Goal: Task Accomplishment & Management: Use online tool/utility

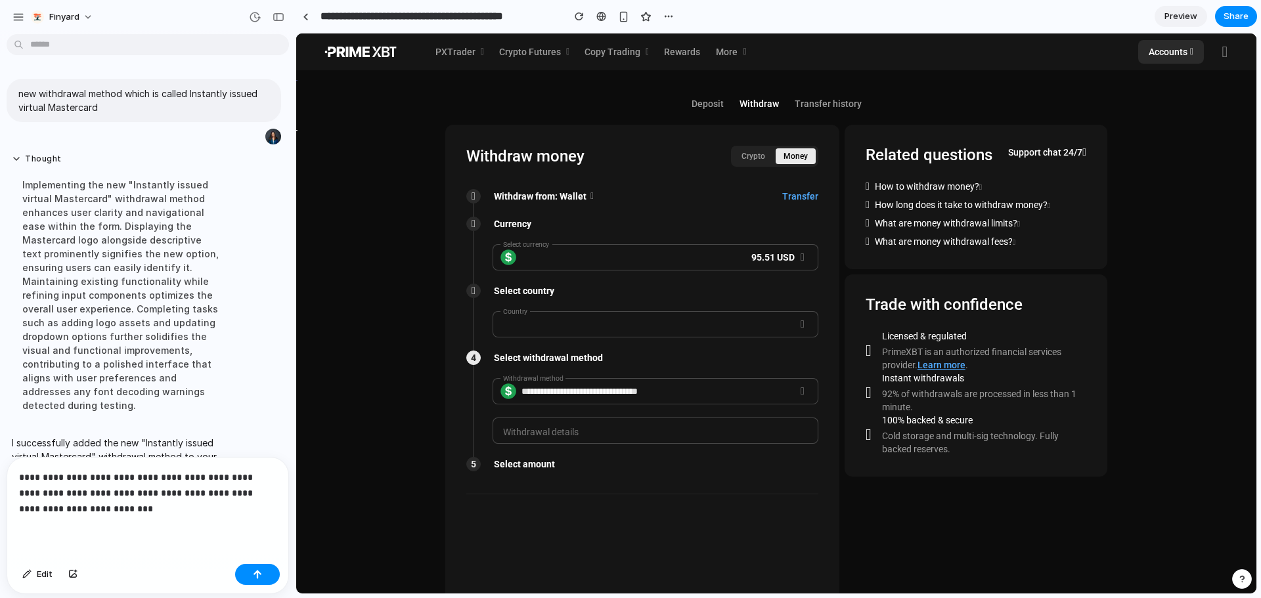
click at [237, 586] on div "Edit" at bounding box center [147, 576] width 281 height 35
click at [257, 582] on div "Edit" at bounding box center [147, 576] width 281 height 35
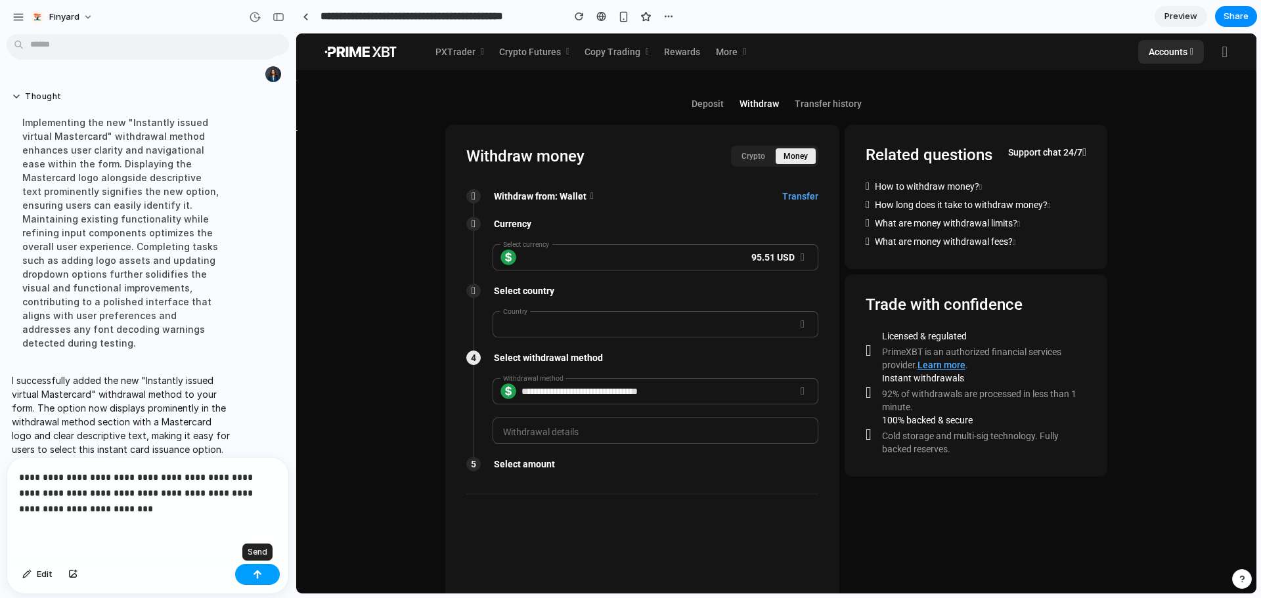
click at [260, 567] on button "button" at bounding box center [257, 574] width 45 height 21
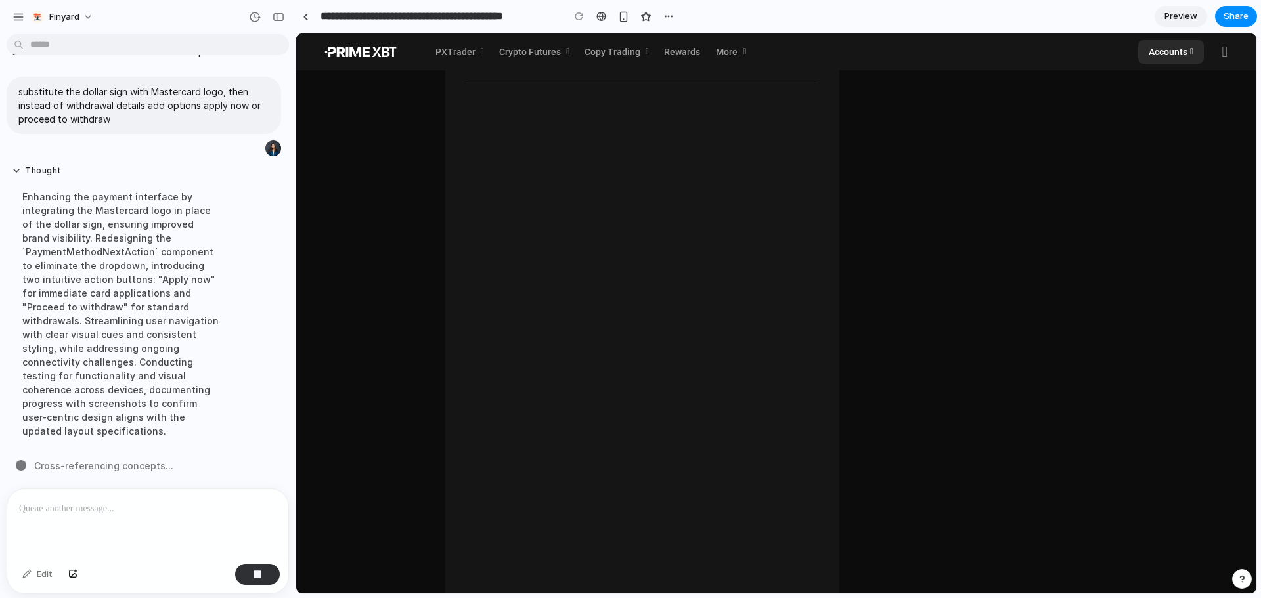
scroll to position [394, 0]
click at [1240, 576] on div "button" at bounding box center [1241, 579] width 9 height 9
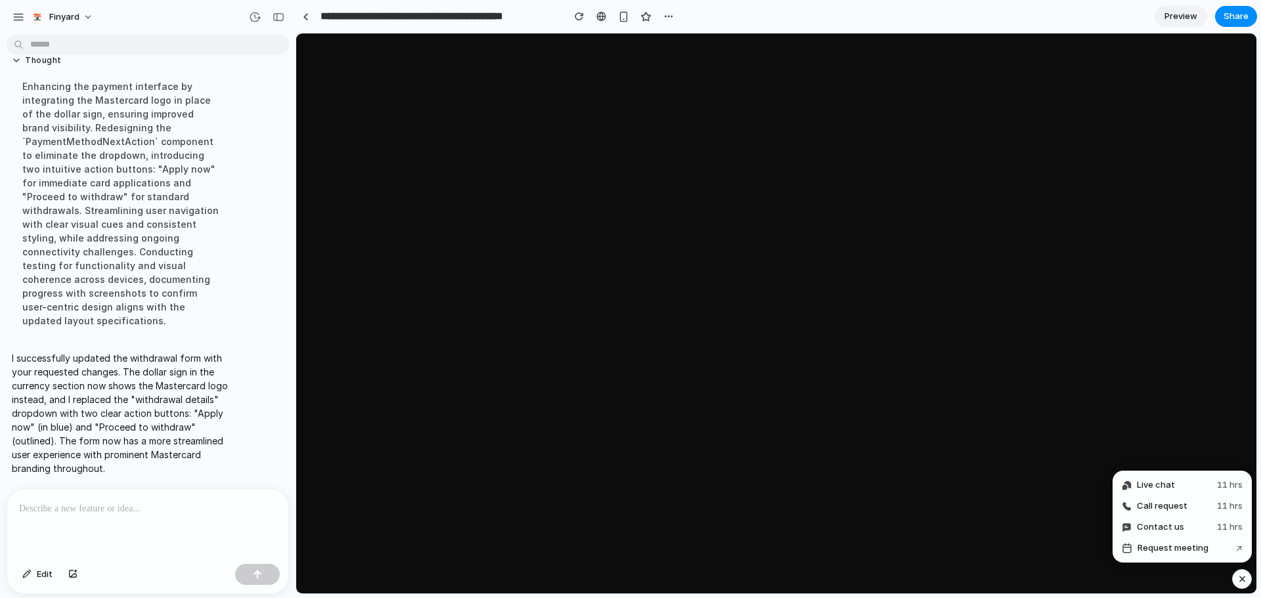
scroll to position [0, 0]
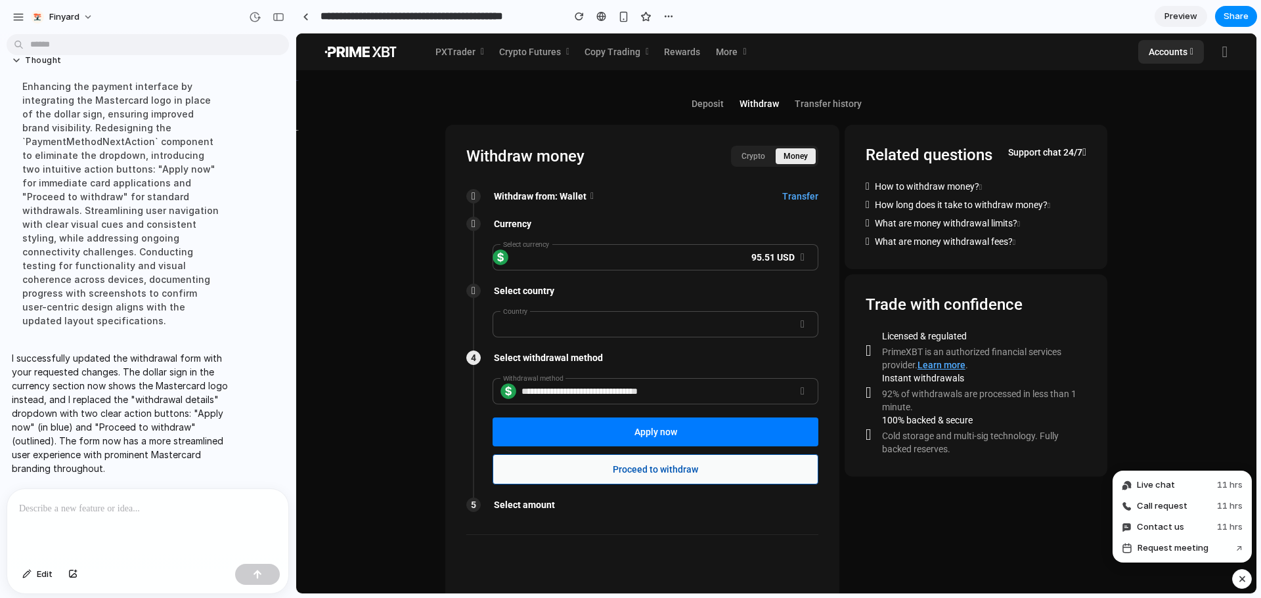
click at [732, 473] on span at bounding box center [655, 470] width 324 height 32
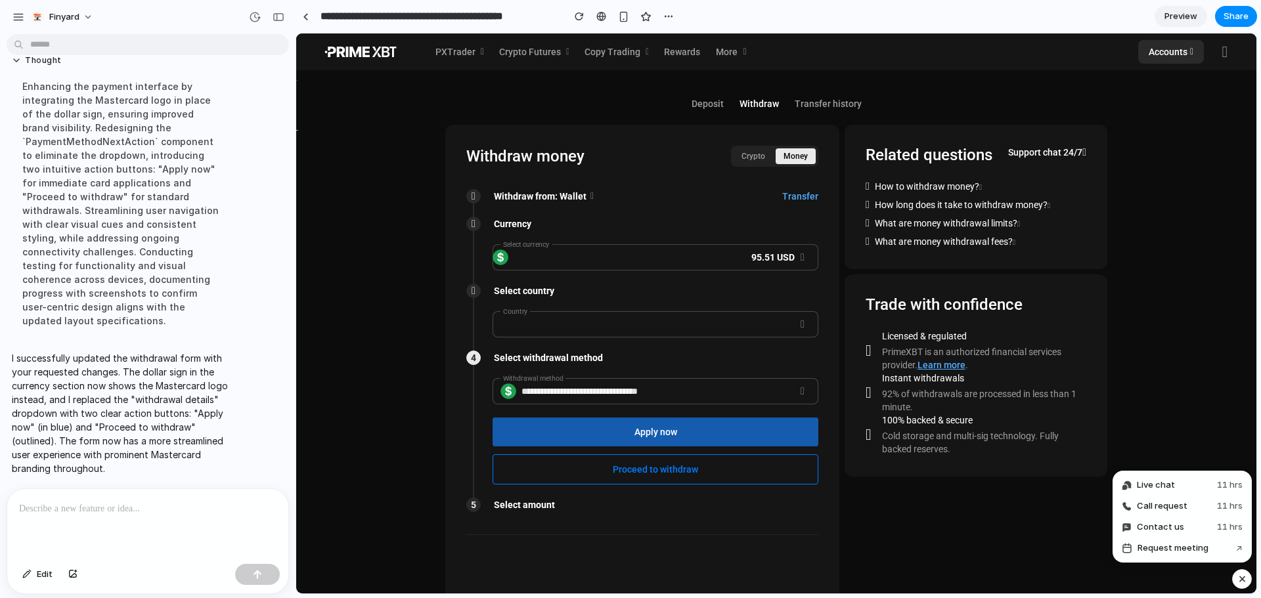
click at [731, 433] on span at bounding box center [655, 432] width 326 height 32
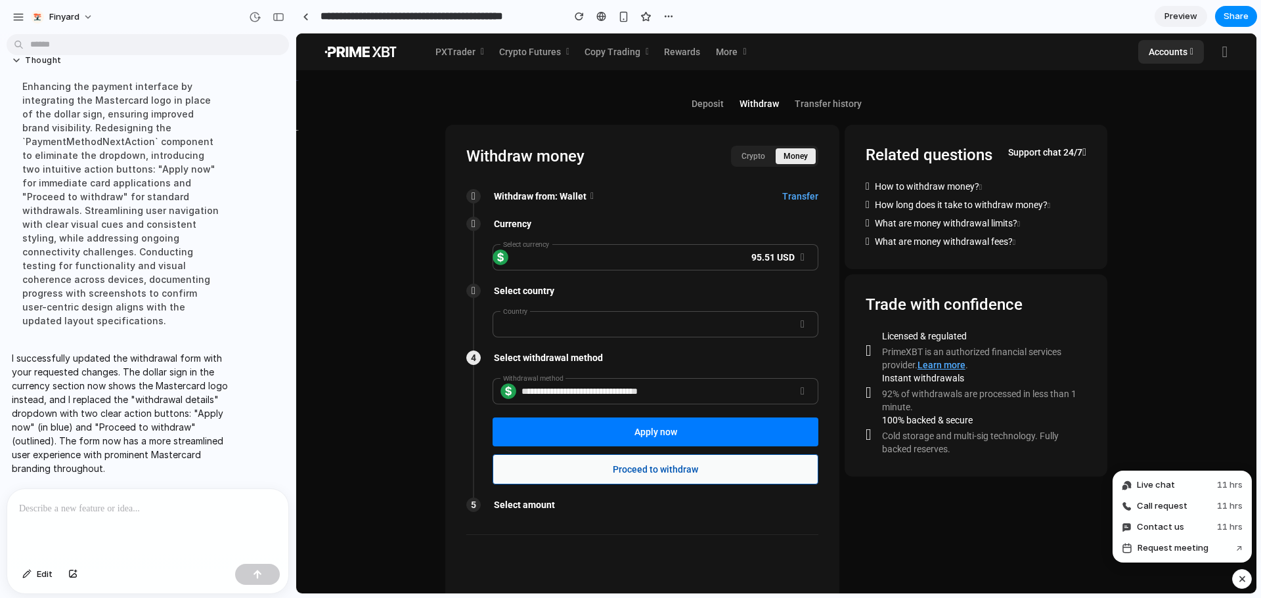
click at [731, 475] on span at bounding box center [655, 470] width 324 height 32
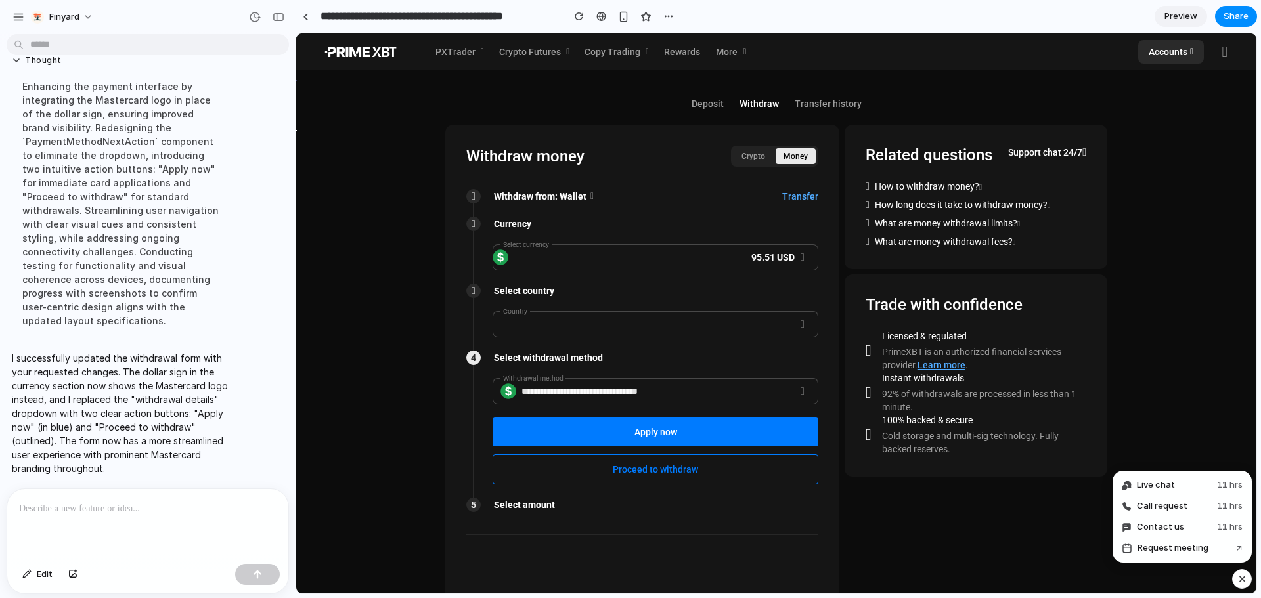
click at [1246, 578] on div "button" at bounding box center [1241, 579] width 11 height 16
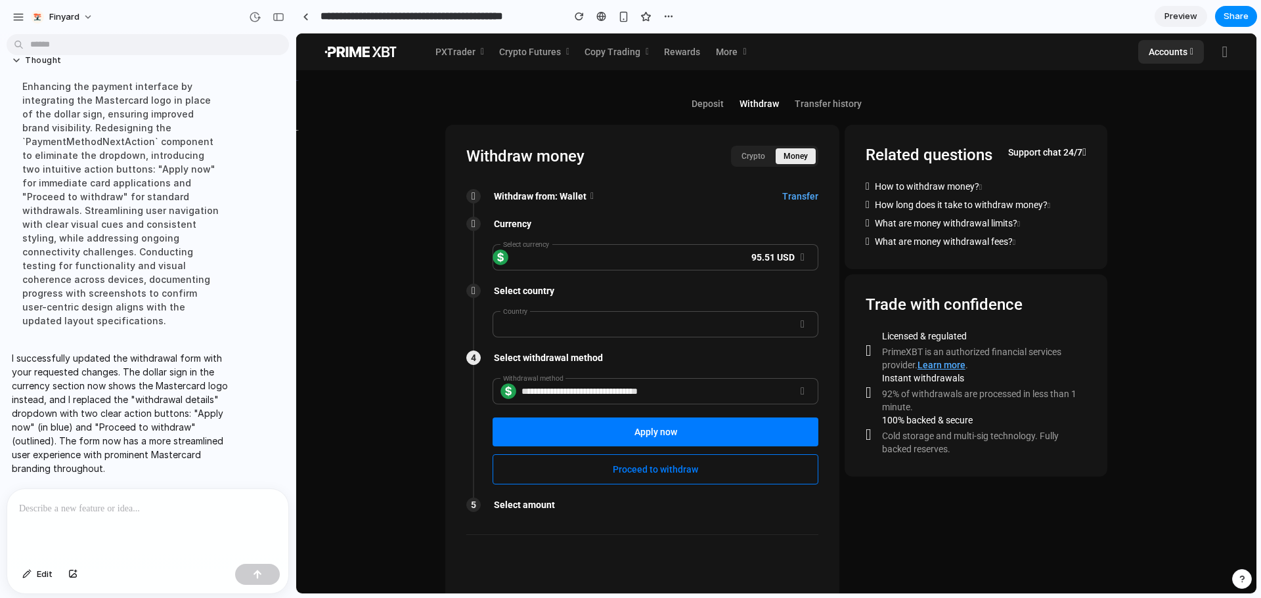
click at [174, 549] on div at bounding box center [147, 524] width 281 height 70
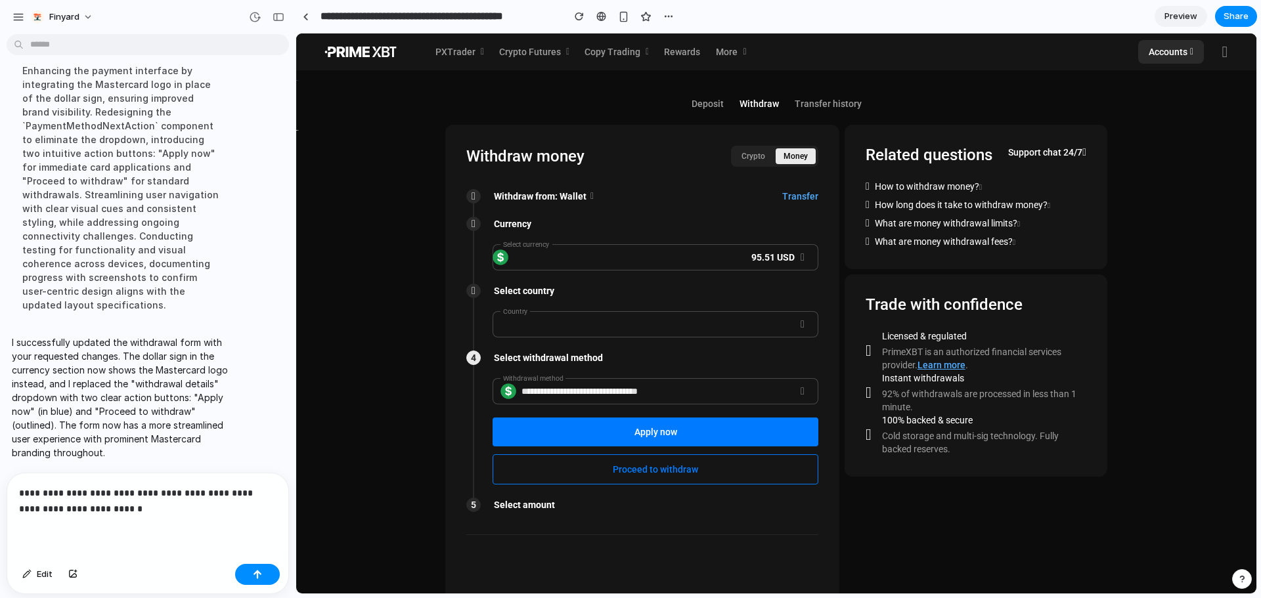
scroll to position [427, 0]
